Goal: Find specific page/section: Find specific page/section

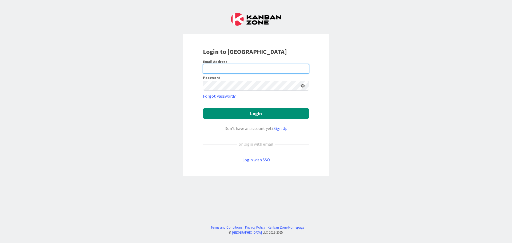
click at [245, 71] on input "email" at bounding box center [256, 69] width 106 height 10
type input "[EMAIL_ADDRESS][DOMAIN_NAME]"
click at [203, 108] on button "Login" at bounding box center [256, 113] width 106 height 10
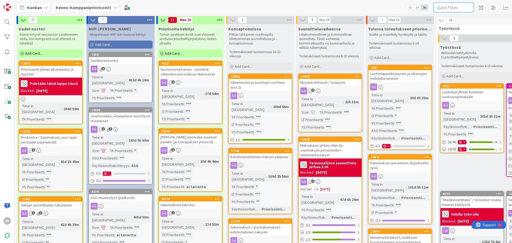
click at [447, 9] on input "text" at bounding box center [454, 8] width 40 height 10
click at [440, 7] on input "text" at bounding box center [454, 8] width 40 height 10
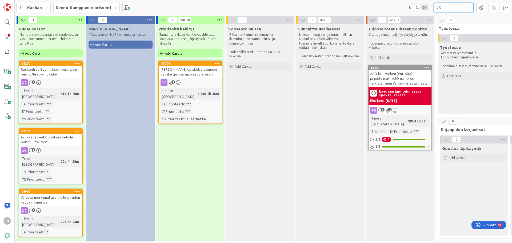
click at [448, 7] on input "23" at bounding box center [454, 8] width 40 height 10
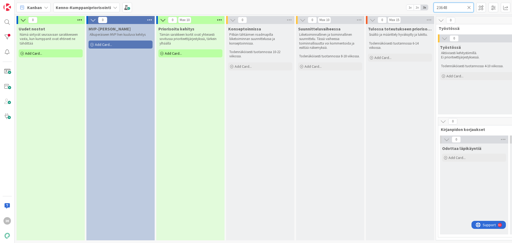
type input "23648"
click at [33, 7] on span "Kanban" at bounding box center [34, 7] width 15 height 6
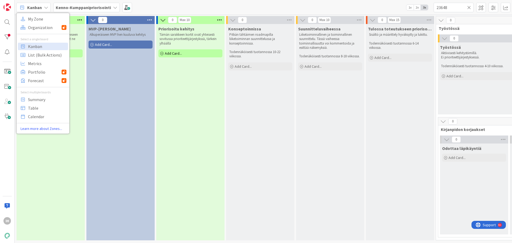
click at [73, 5] on b "Kenno-Kumppanipriorisointi" at bounding box center [83, 7] width 55 height 5
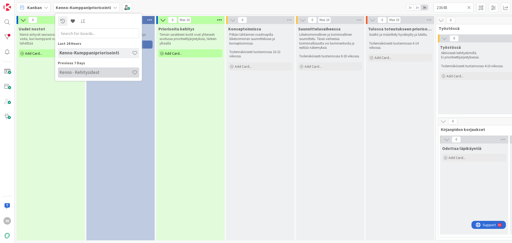
click at [82, 73] on h4 "Kenno - Kehitysideat" at bounding box center [95, 72] width 73 height 5
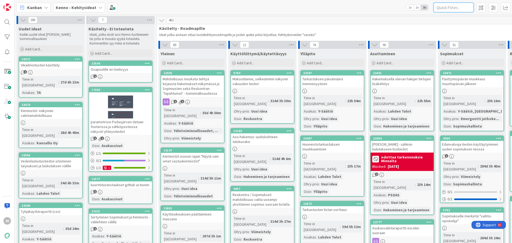
click at [450, 10] on input "text" at bounding box center [454, 8] width 40 height 10
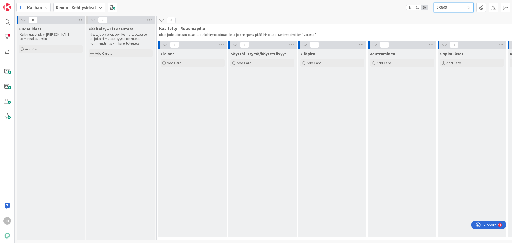
type input "23648"
click at [470, 7] on icon at bounding box center [469, 7] width 4 height 5
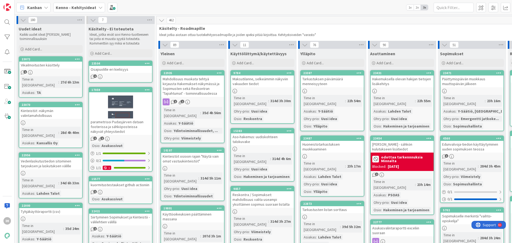
click at [76, 7] on b "Kenno - Kehitysideat" at bounding box center [76, 7] width 41 height 5
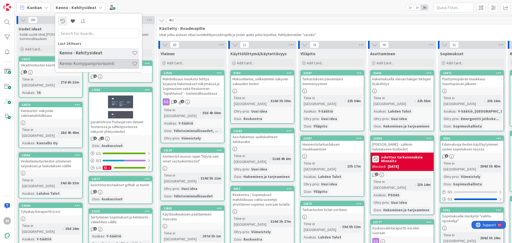
click at [74, 63] on h4 "Kenno-Kumppanipriorisointi" at bounding box center [95, 63] width 73 height 5
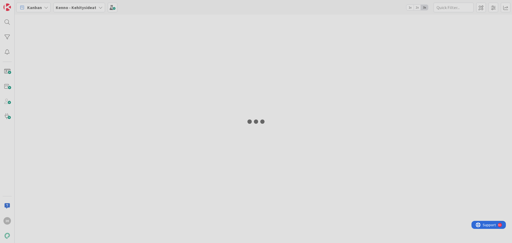
type input "23648"
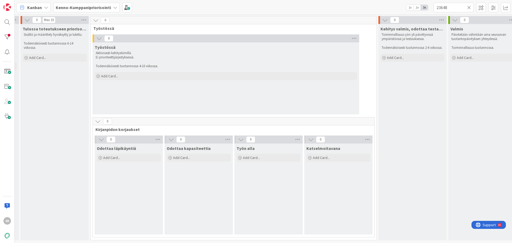
scroll to position [0, 384]
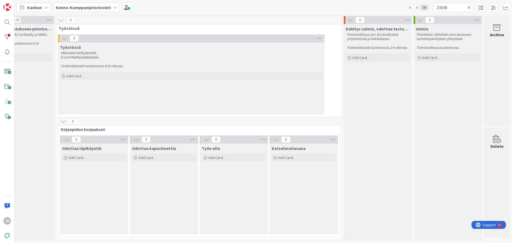
click at [469, 8] on icon at bounding box center [469, 7] width 4 height 5
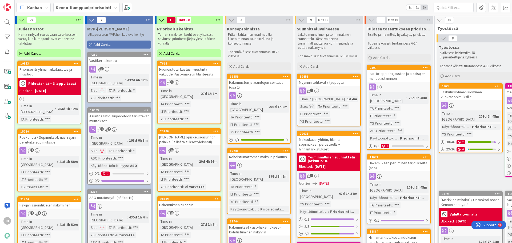
scroll to position [0, 0]
